Goal: Task Accomplishment & Management: Use online tool/utility

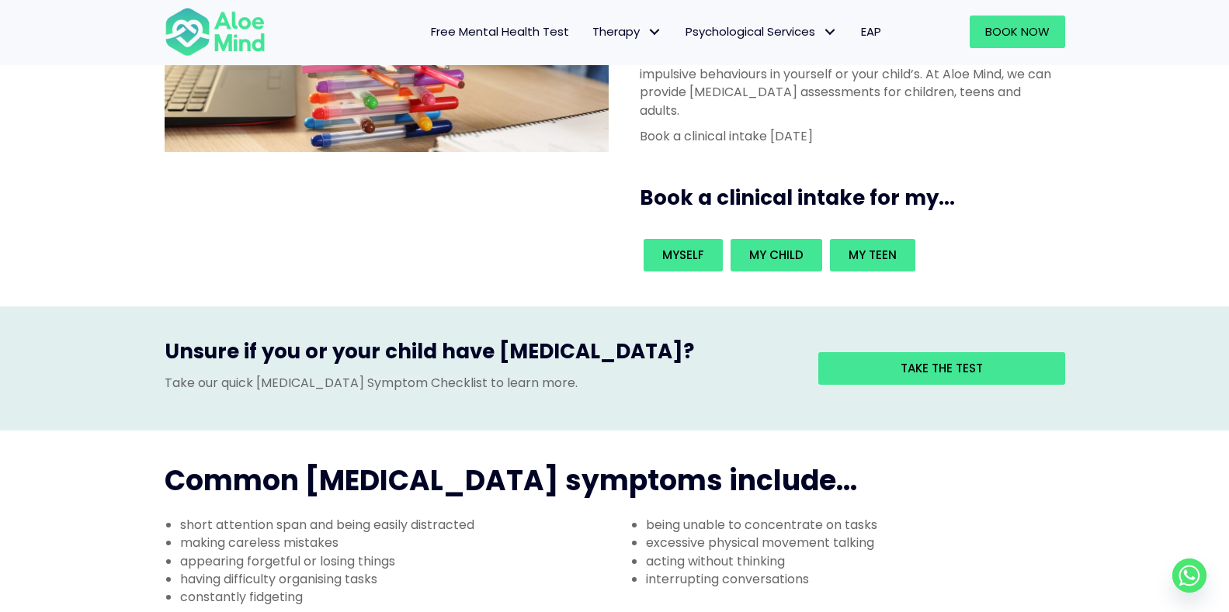
scroll to position [233, 0]
click at [700, 238] on link "Myself" at bounding box center [682, 254] width 79 height 33
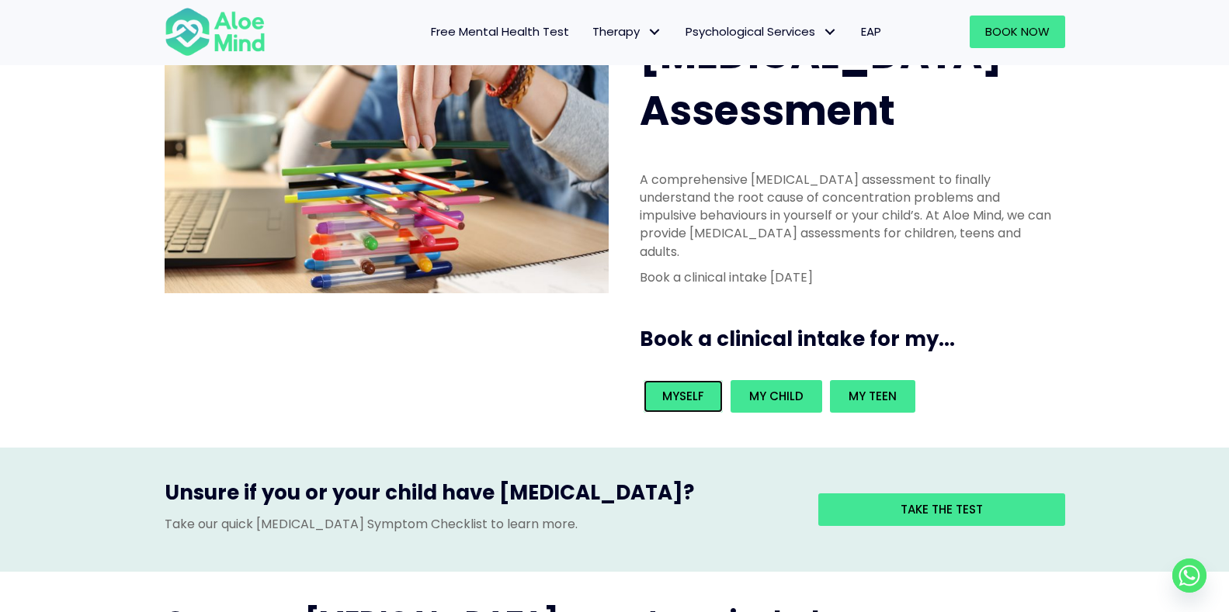
scroll to position [78, 0]
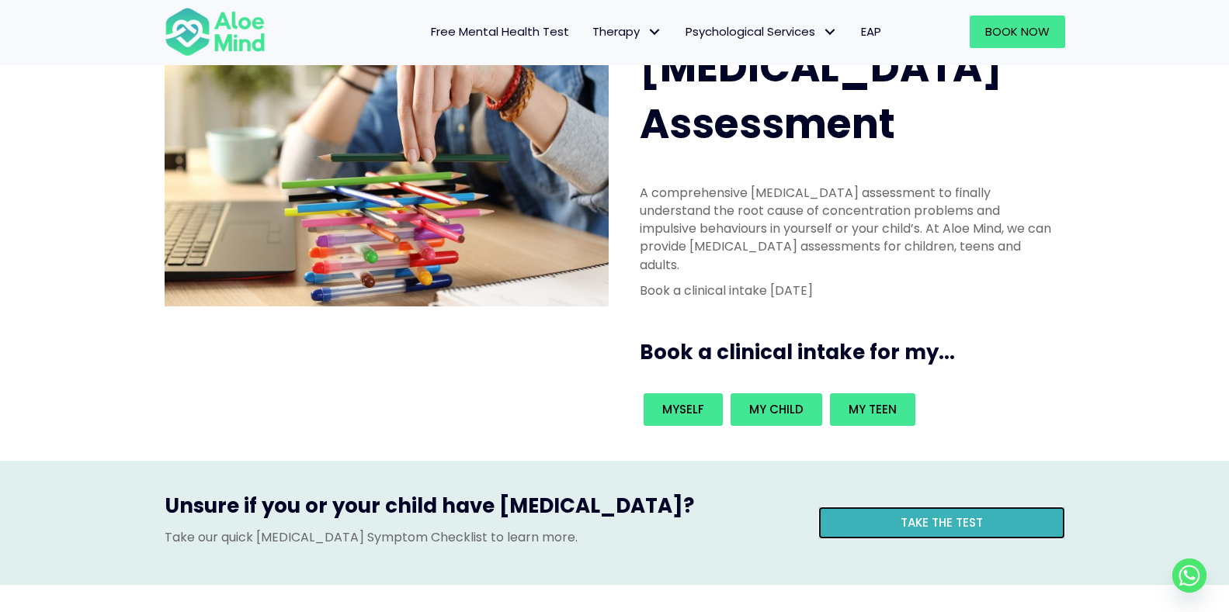
click at [958, 507] on link "Take the test" at bounding box center [941, 523] width 247 height 33
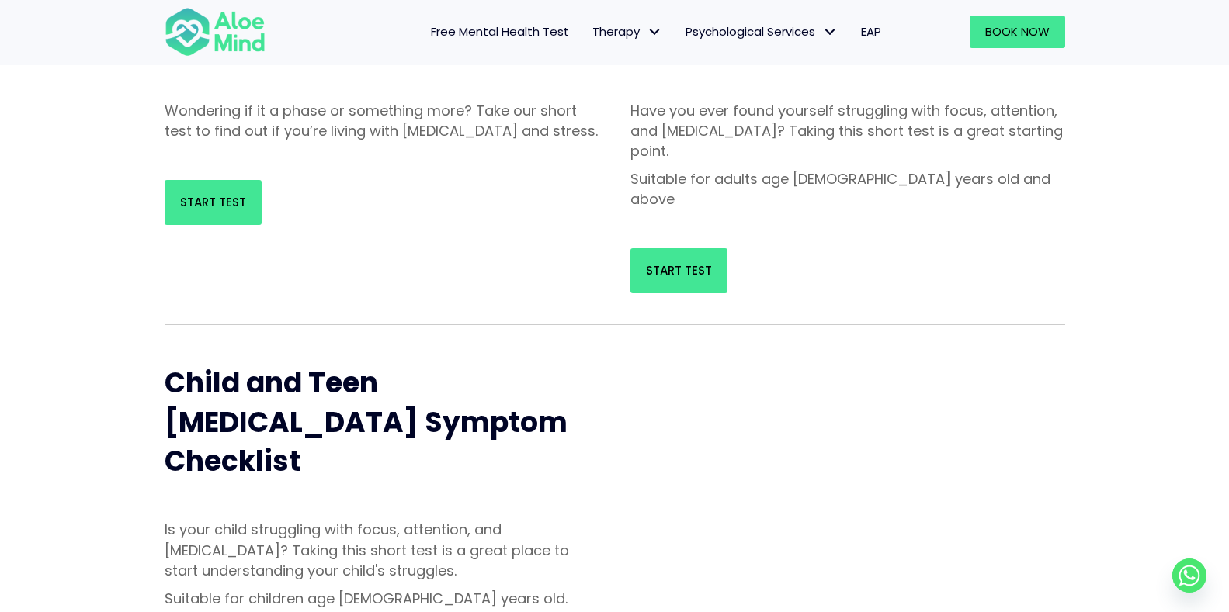
scroll to position [155, 0]
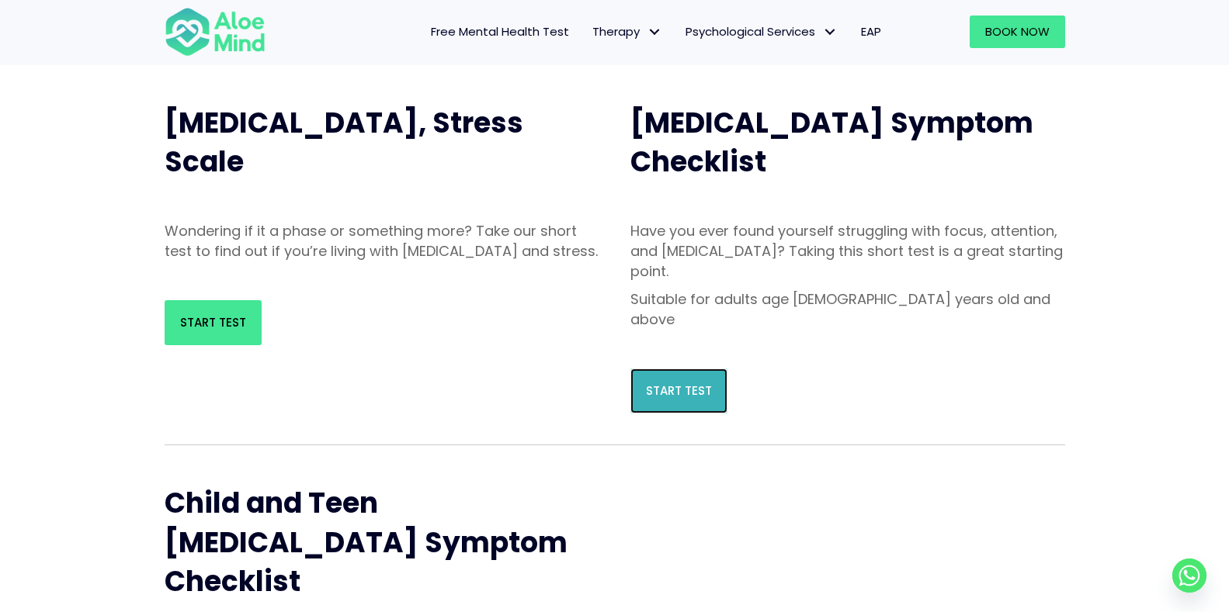
click at [660, 369] on link "Start Test" at bounding box center [678, 391] width 97 height 45
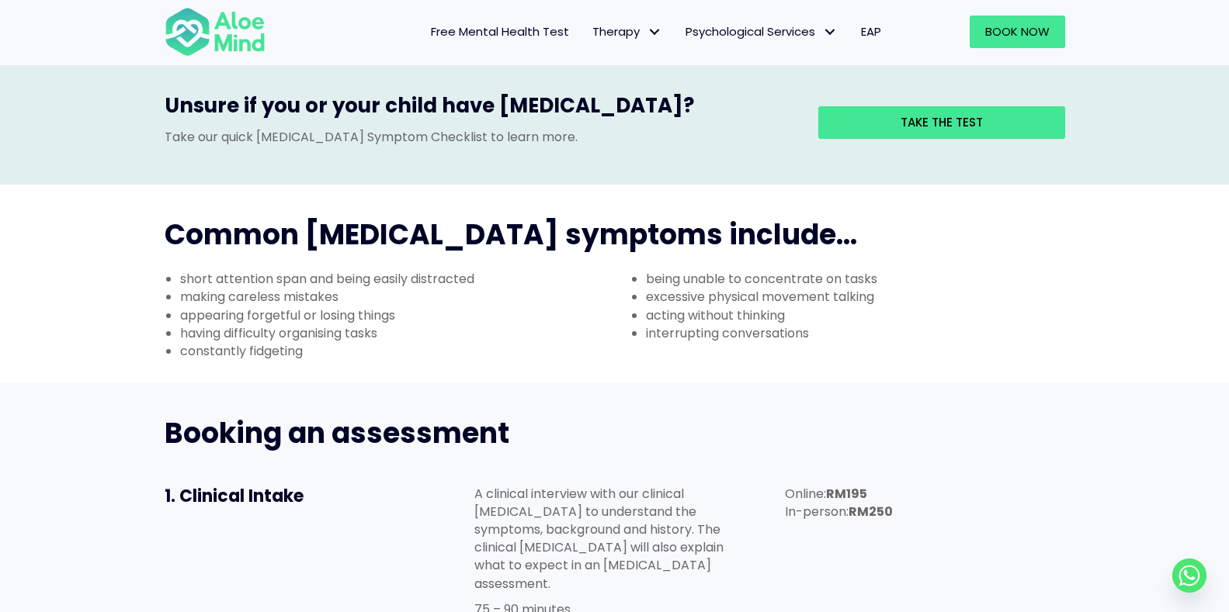
scroll to position [233, 0]
